Goal: Obtain resource: Download file/media

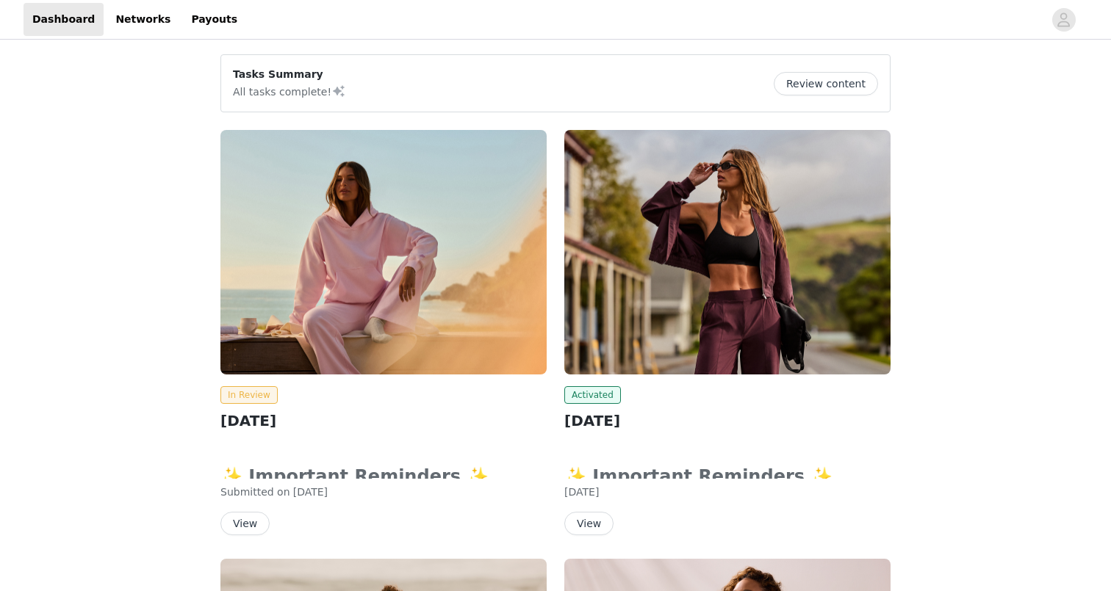
click at [436, 232] on img at bounding box center [383, 252] width 326 height 245
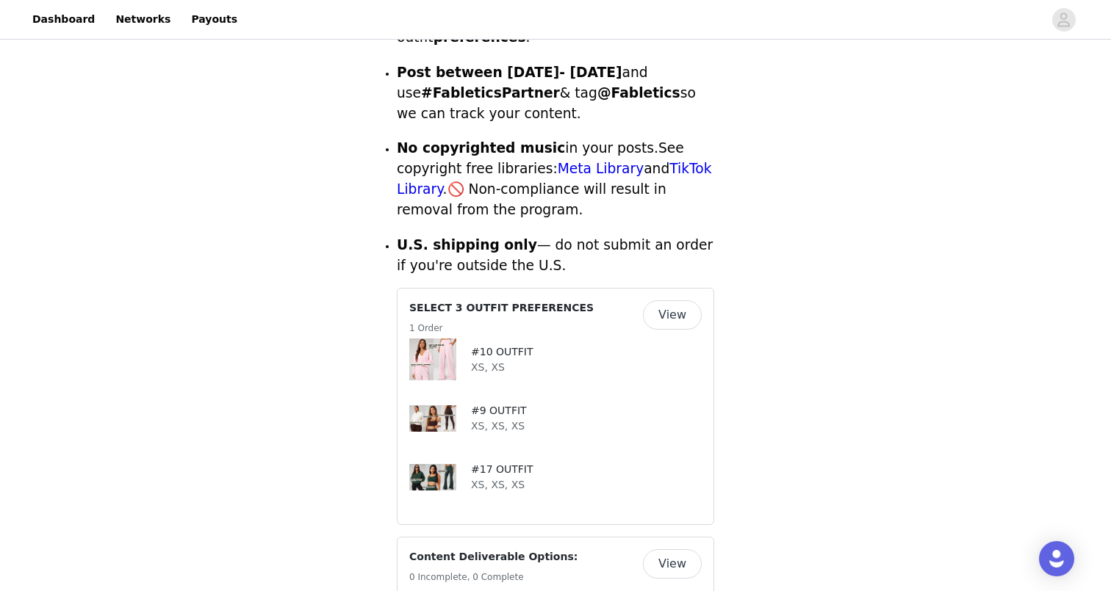
scroll to position [576, 0]
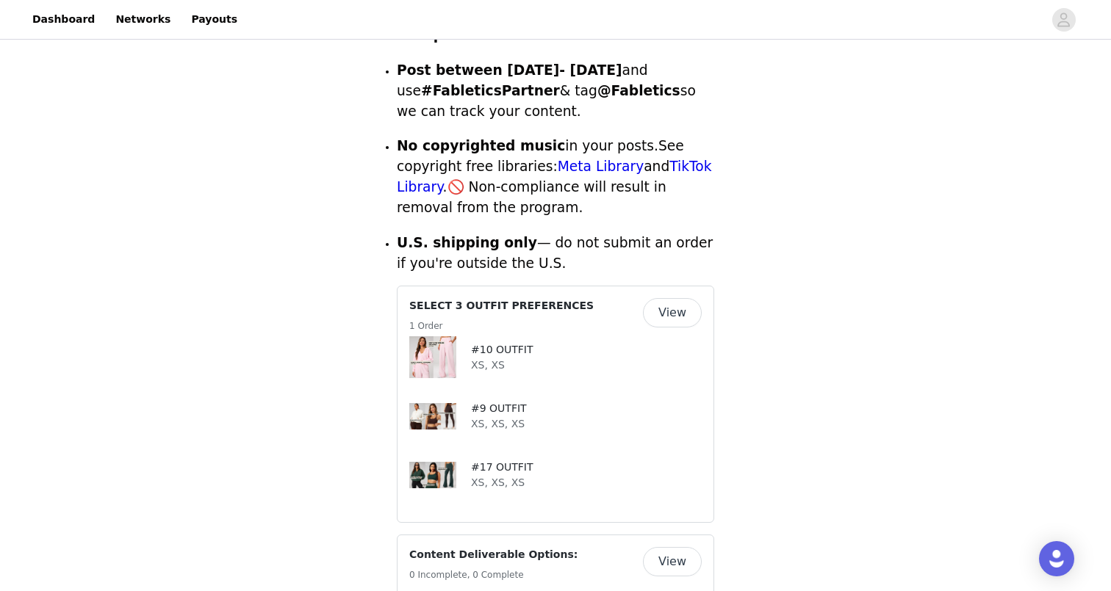
click at [673, 298] on button "View" at bounding box center [672, 312] width 59 height 29
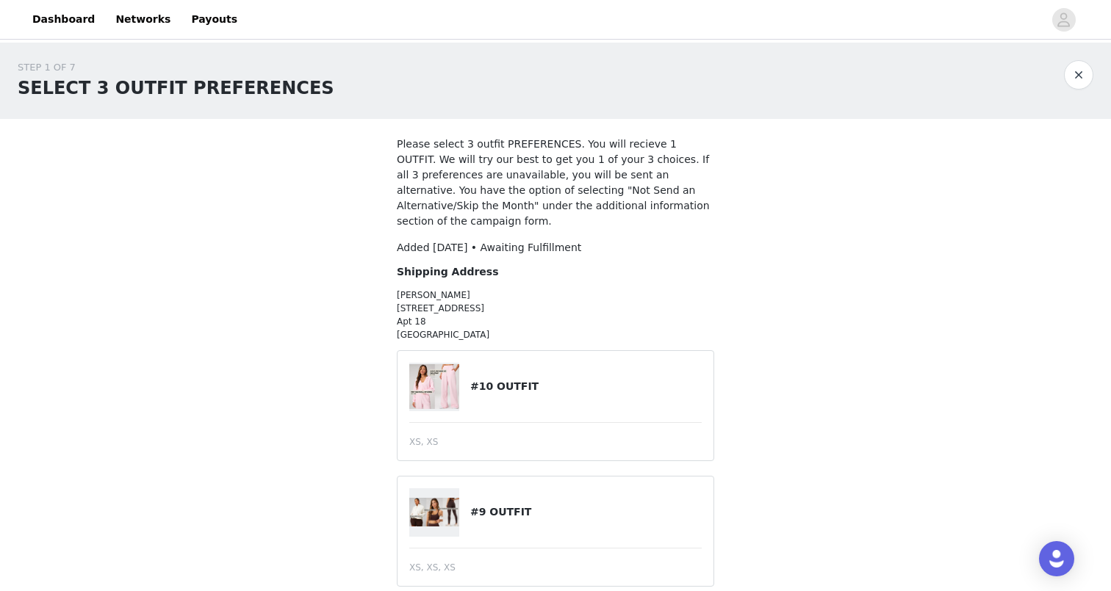
click at [1084, 77] on button "button" at bounding box center [1078, 74] width 29 height 29
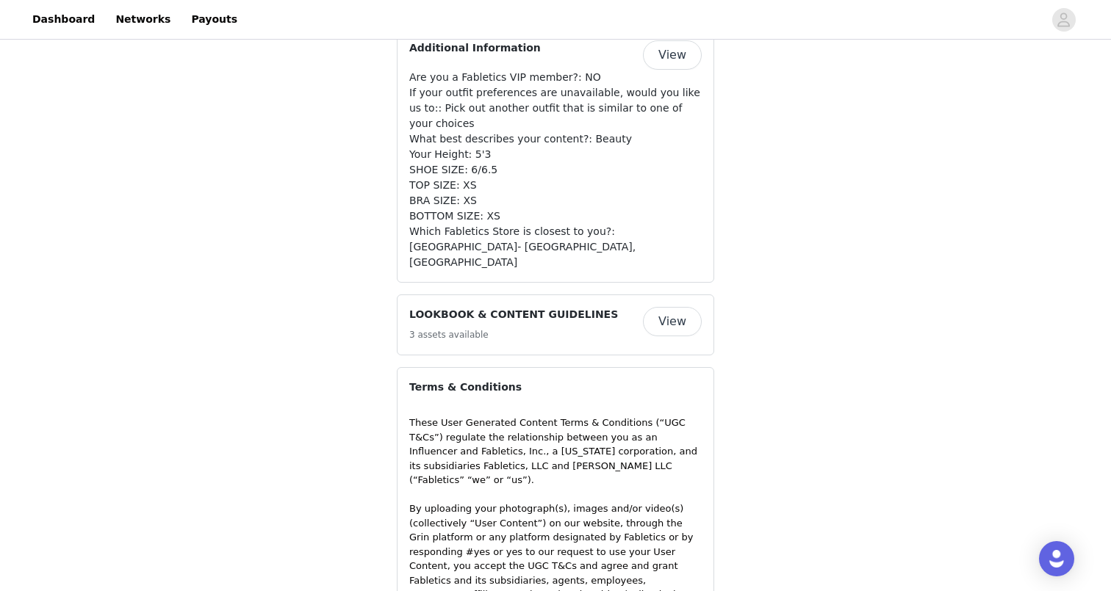
scroll to position [1468, 0]
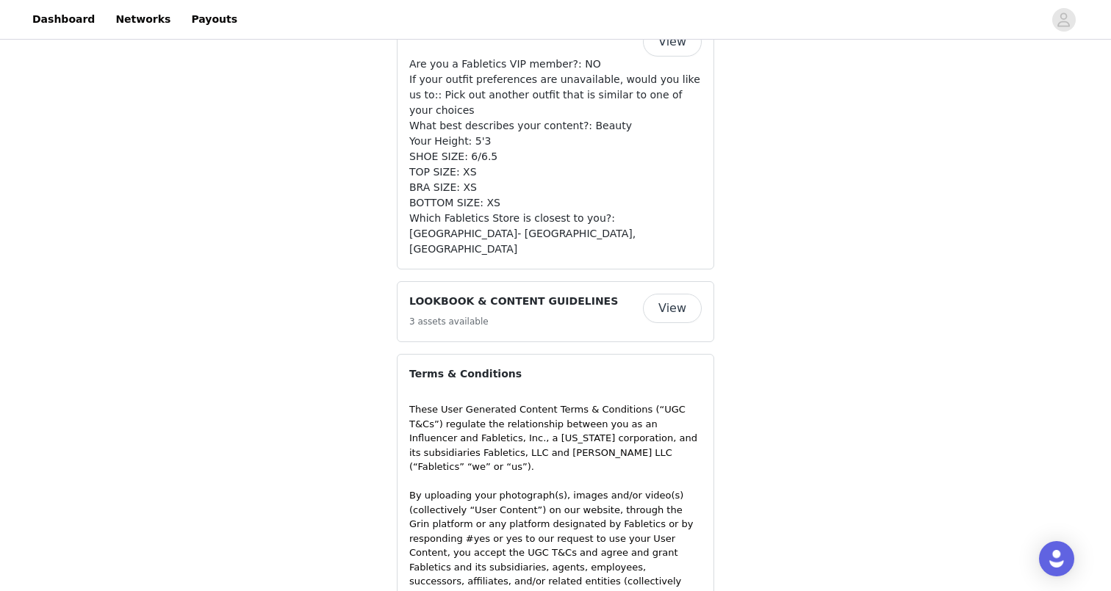
click at [678, 294] on button "View" at bounding box center [672, 308] width 59 height 29
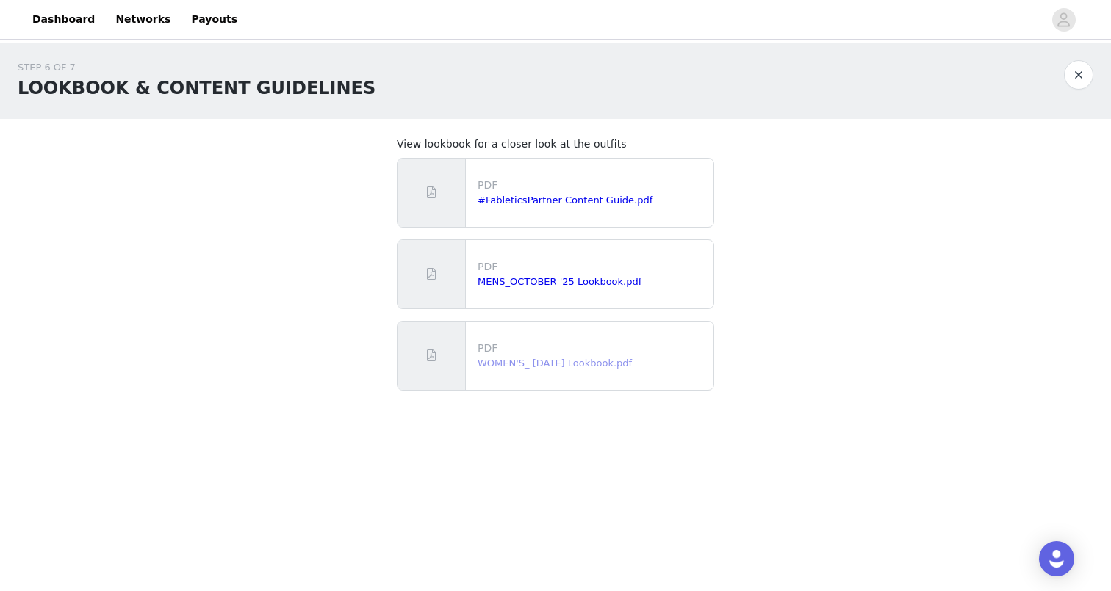
click at [544, 364] on link "WOMEN'S_ [DATE] Lookbook.pdf" at bounding box center [555, 363] width 154 height 11
click at [1076, 72] on button "button" at bounding box center [1078, 74] width 29 height 29
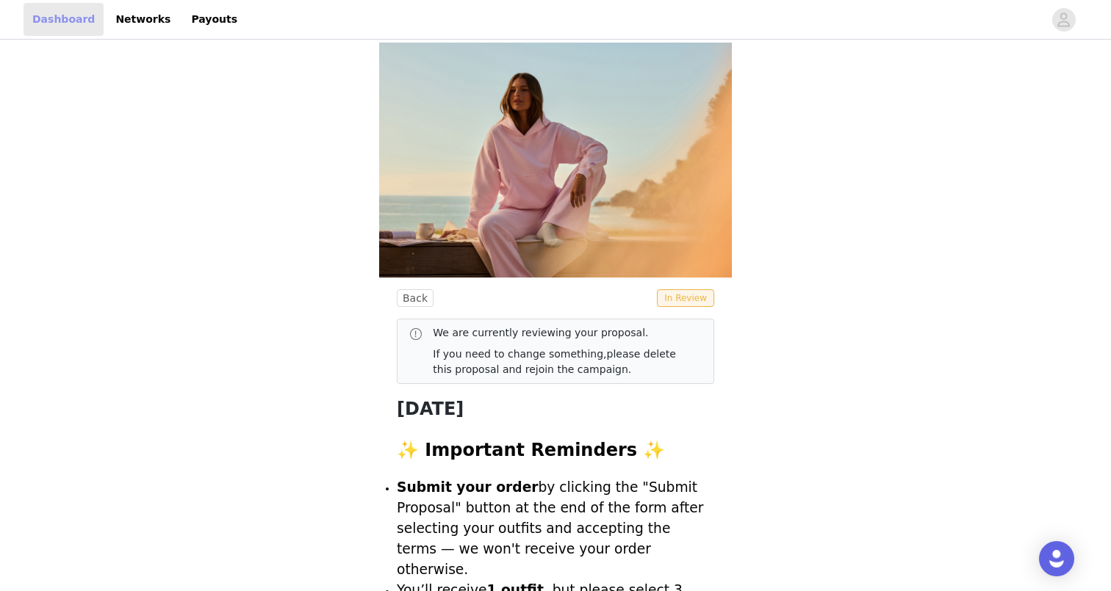
click at [55, 24] on link "Dashboard" at bounding box center [64, 19] width 80 height 33
